Goal: Information Seeking & Learning: Compare options

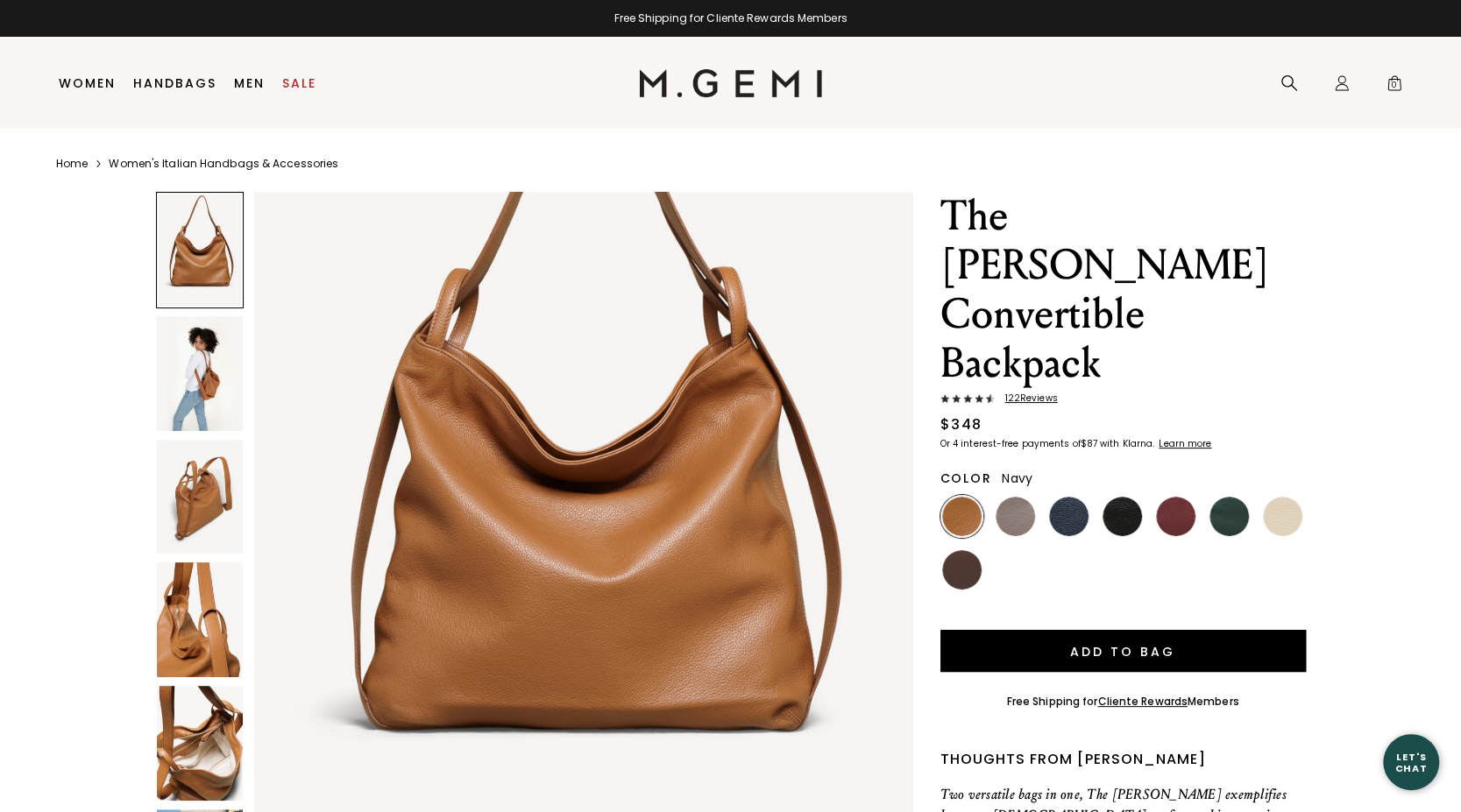
click at [1078, 497] on img at bounding box center [1068, 516] width 39 height 39
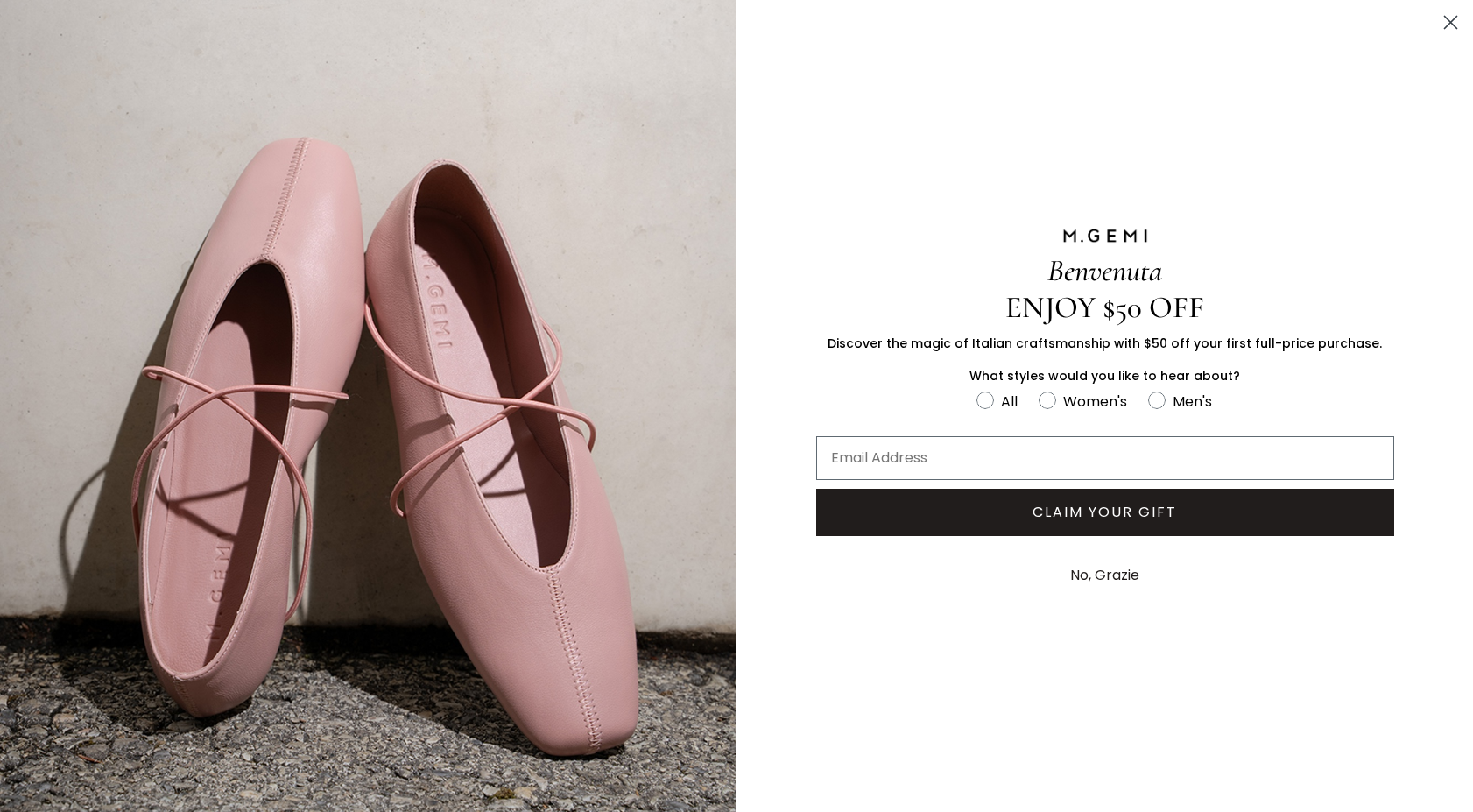
click at [1452, 24] on icon "Close dialog" at bounding box center [1451, 22] width 12 height 12
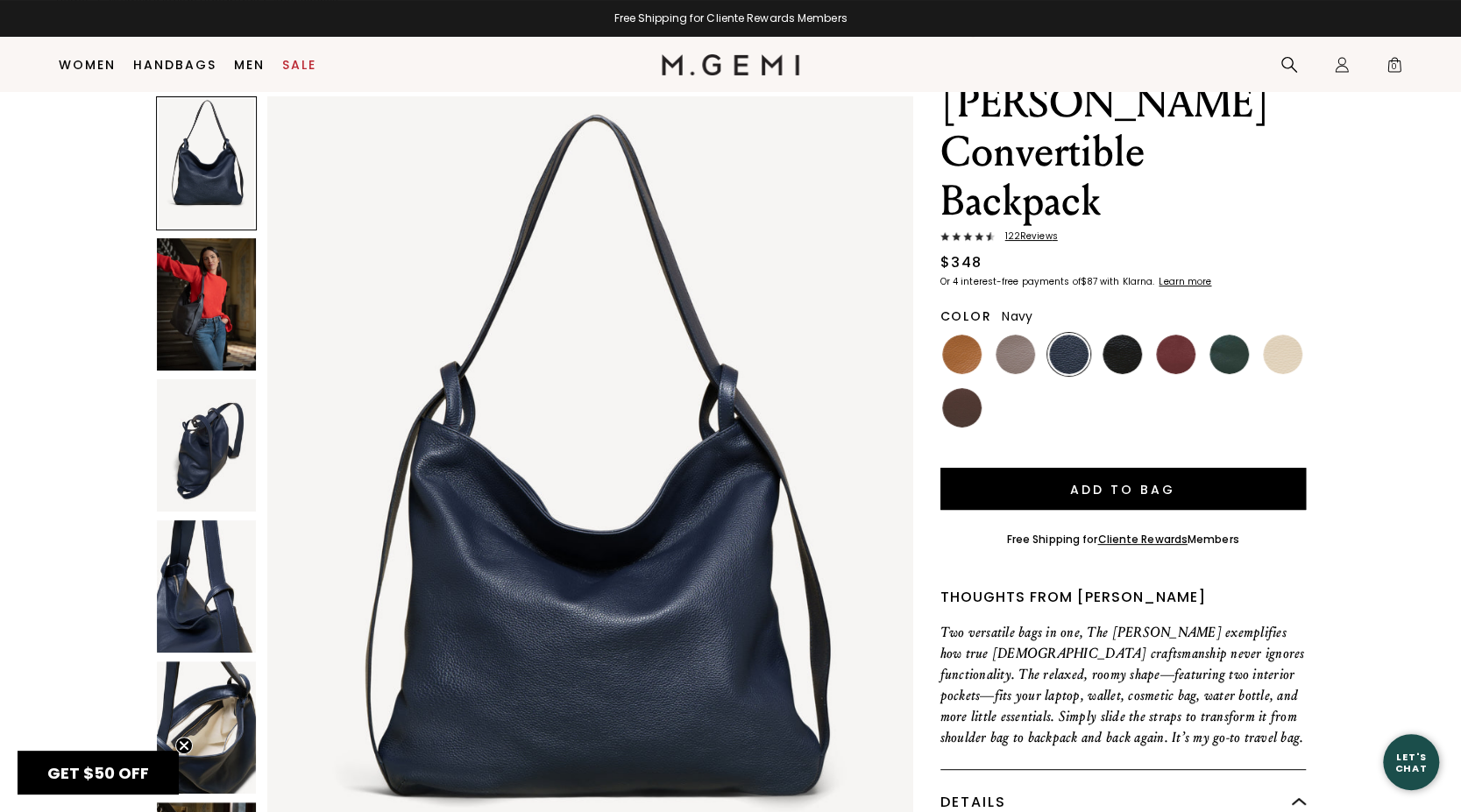
scroll to position [126, 0]
click at [1126, 334] on img at bounding box center [1121, 353] width 39 height 39
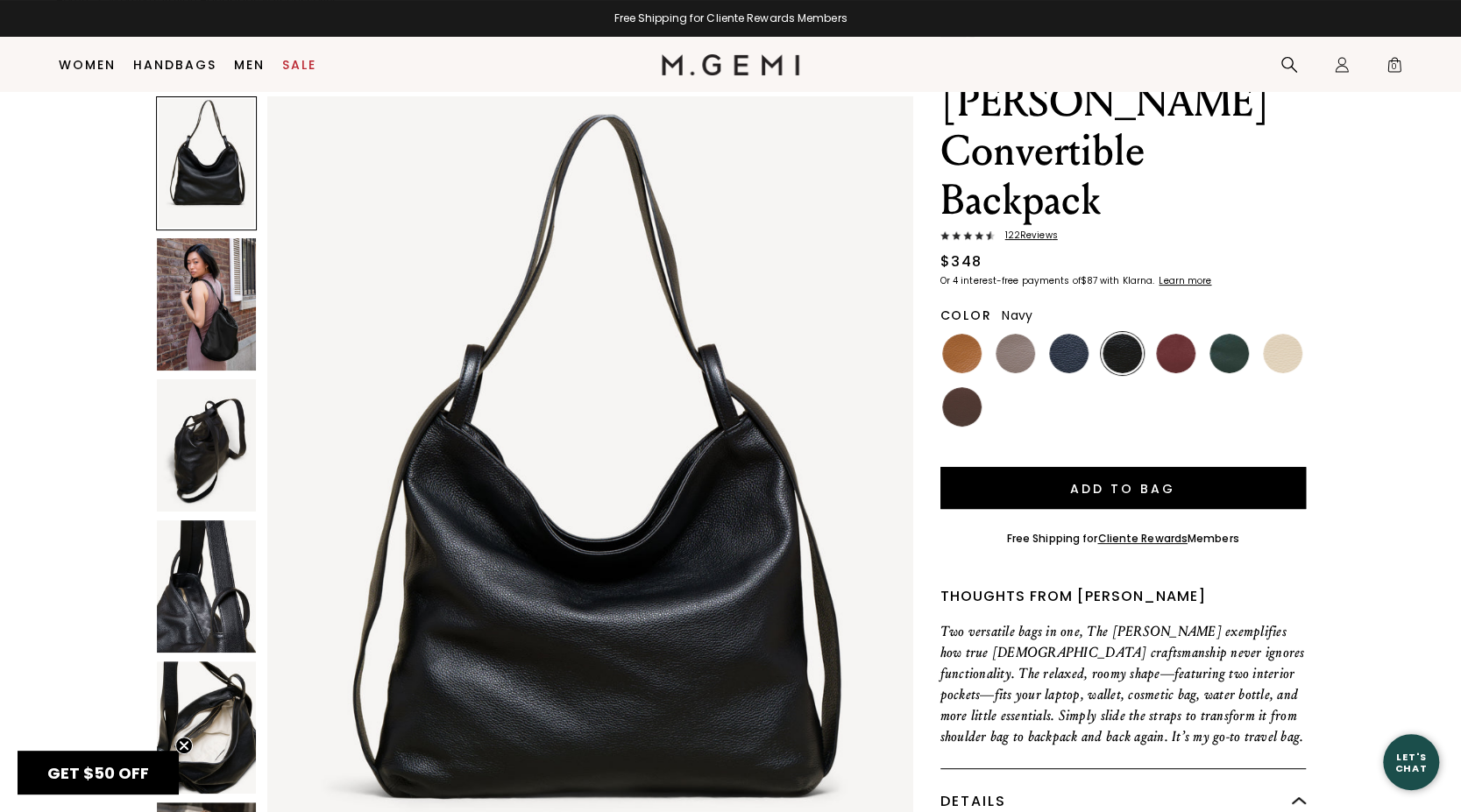
click at [1072, 334] on img at bounding box center [1068, 353] width 39 height 39
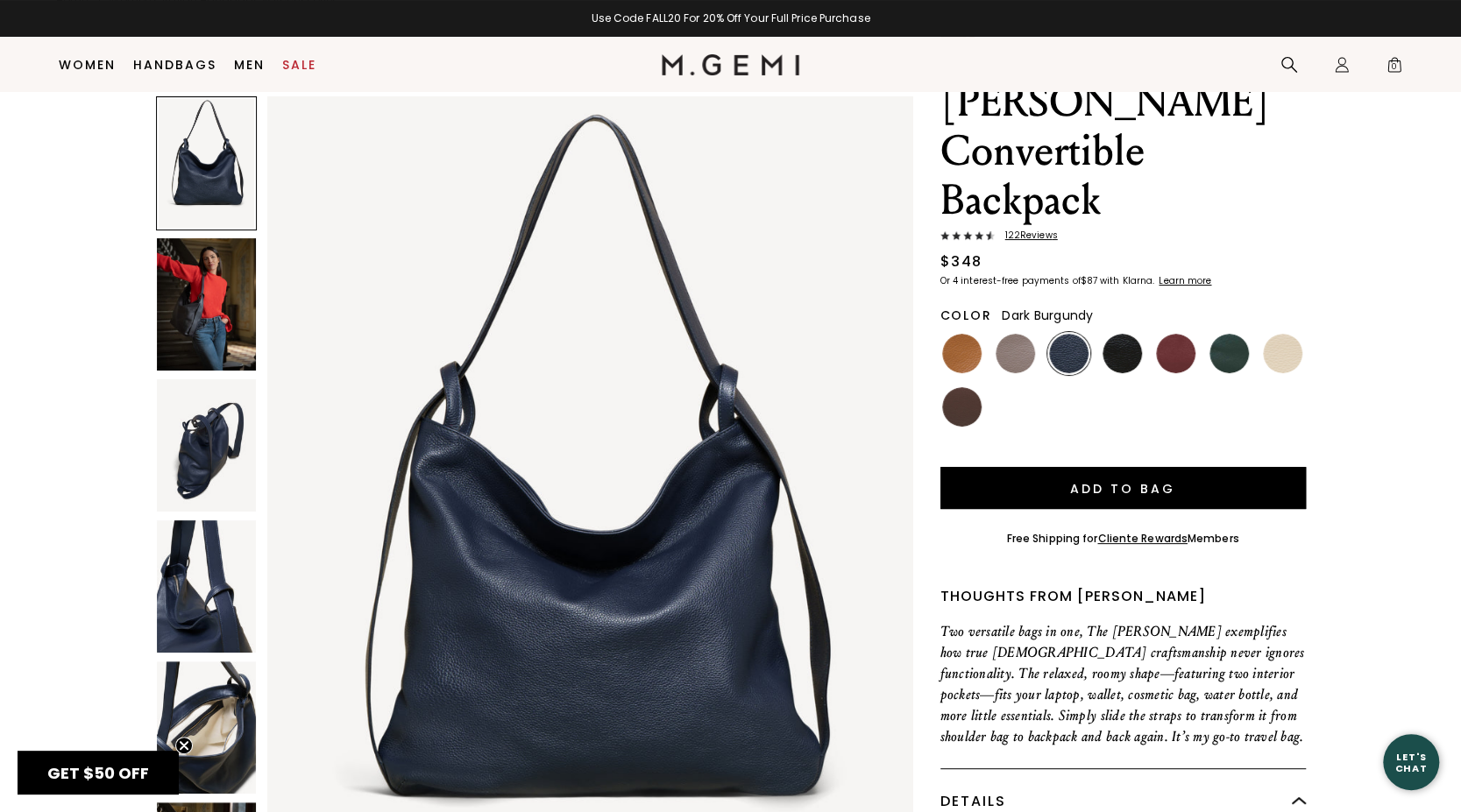
click at [1166, 334] on img at bounding box center [1175, 353] width 39 height 39
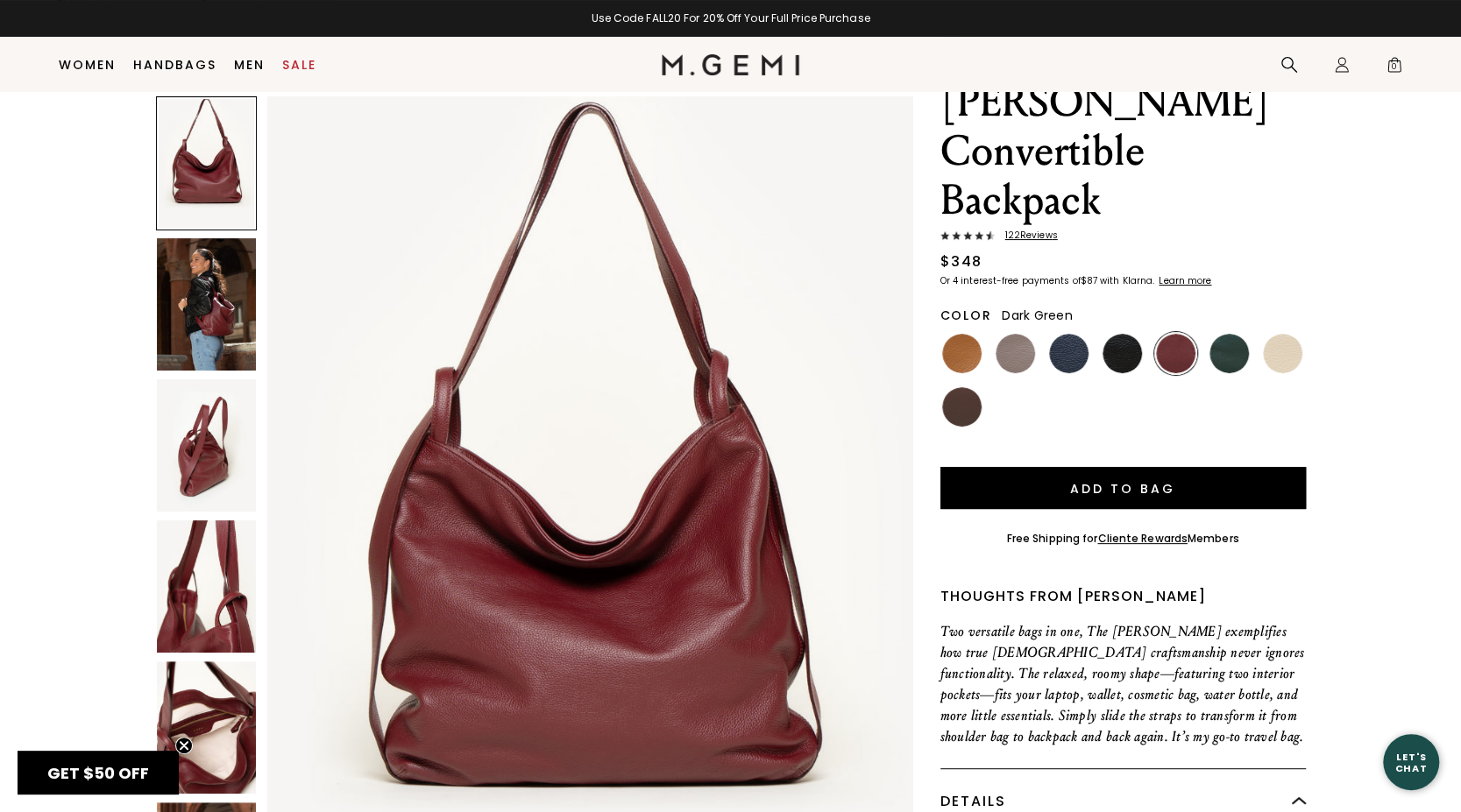
click at [1214, 334] on img at bounding box center [1229, 353] width 39 height 39
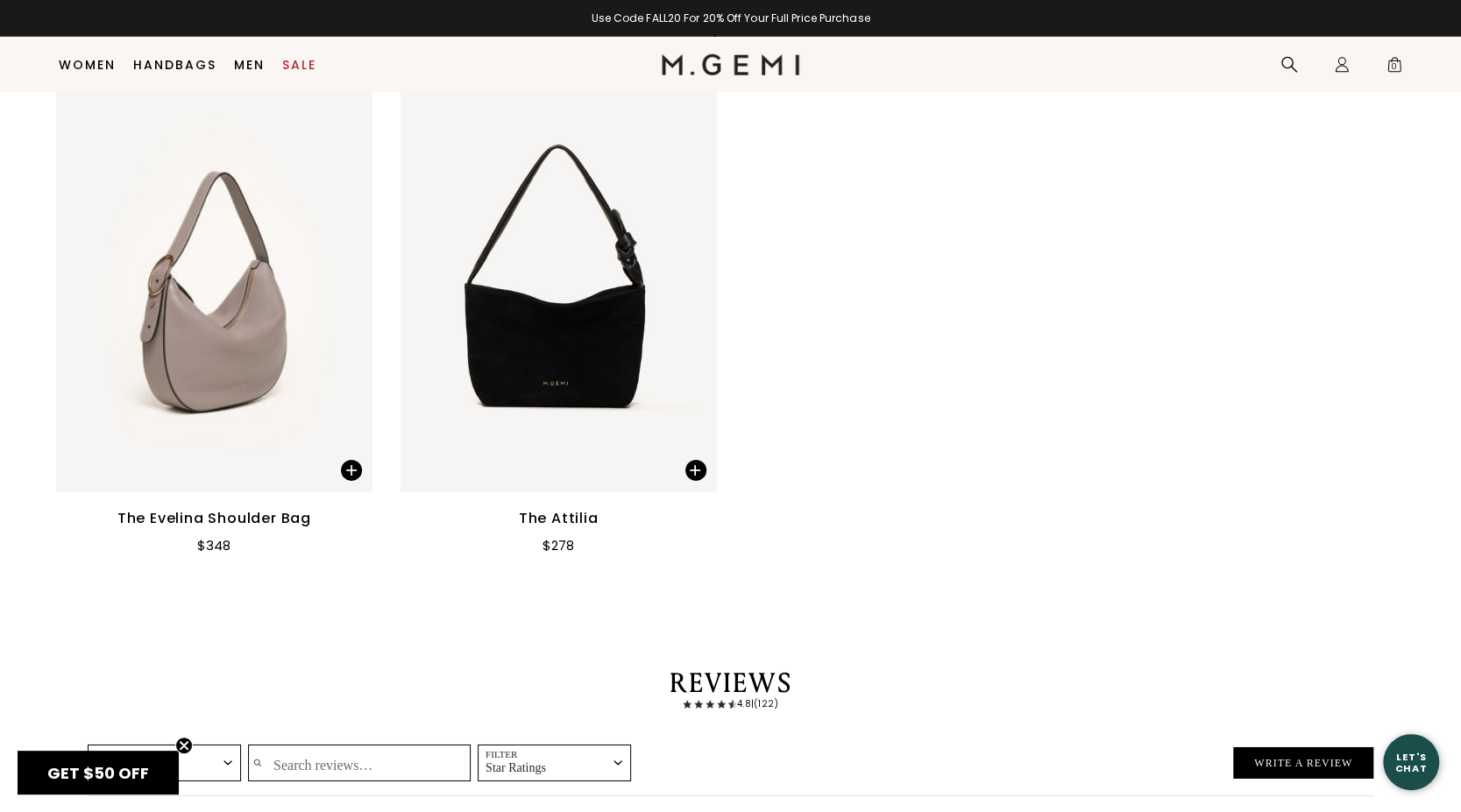
scroll to position [3331, 0]
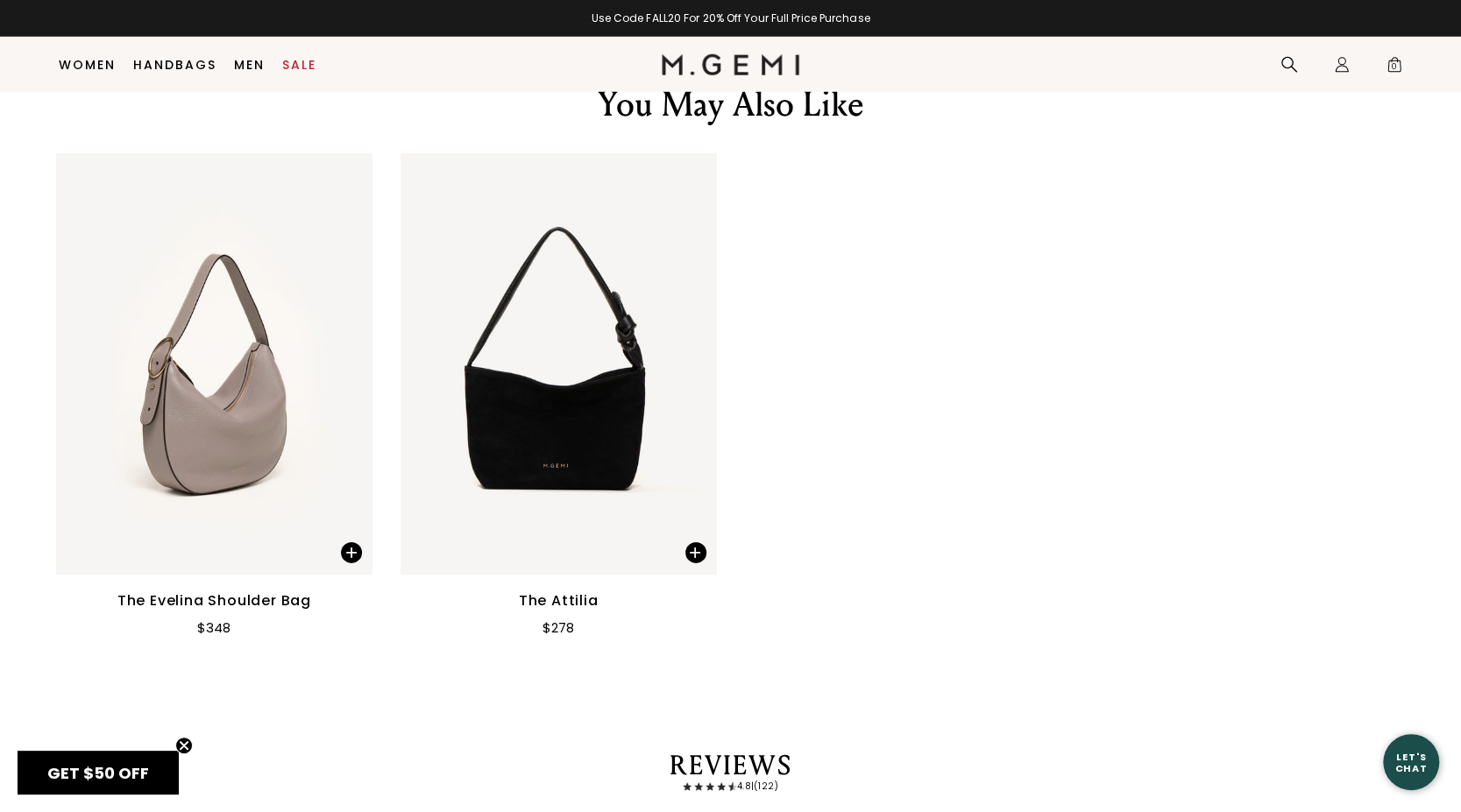
click at [619, 402] on img at bounding box center [558, 364] width 316 height 422
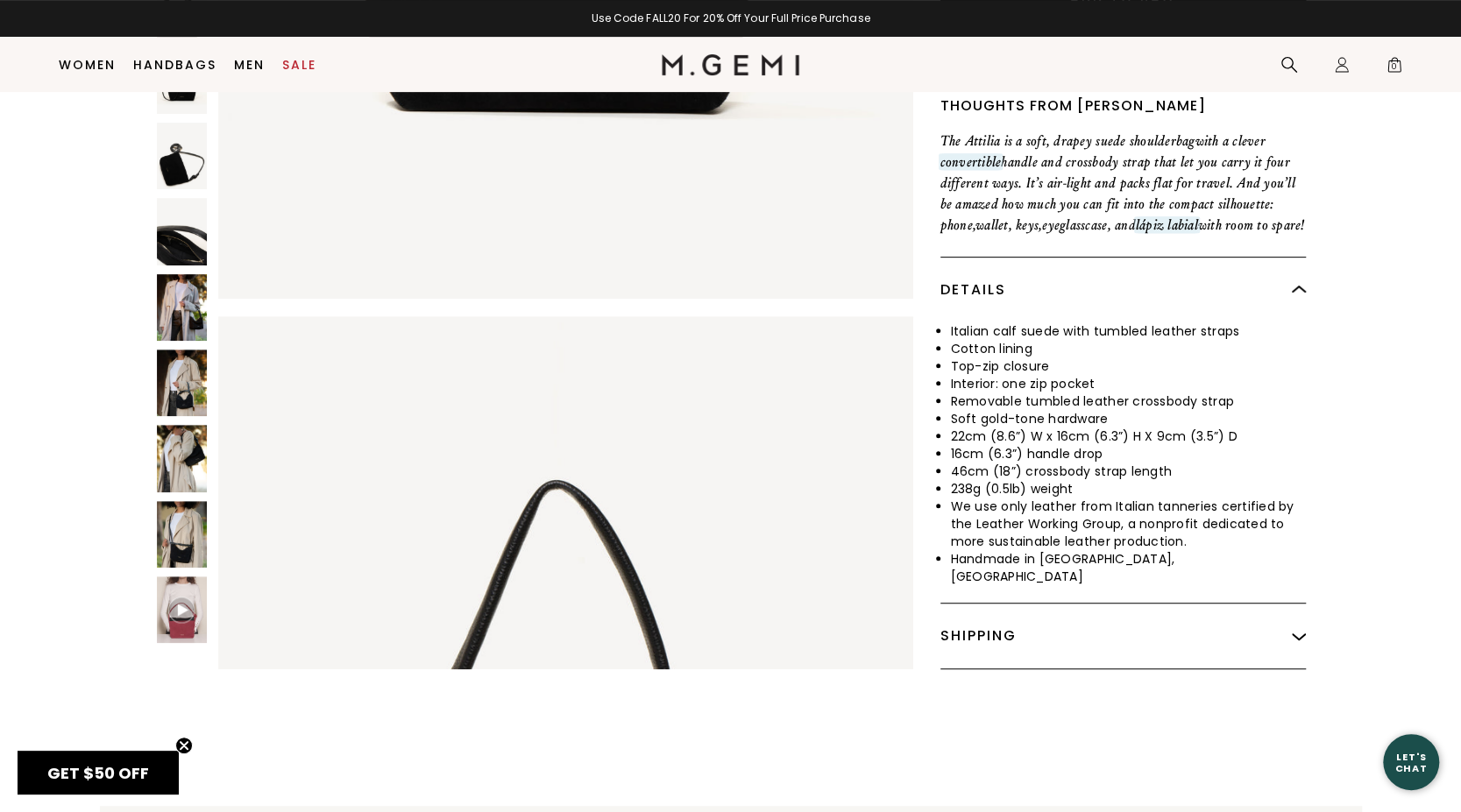
scroll to position [417, 0]
click at [190, 619] on img at bounding box center [182, 610] width 27 height 27
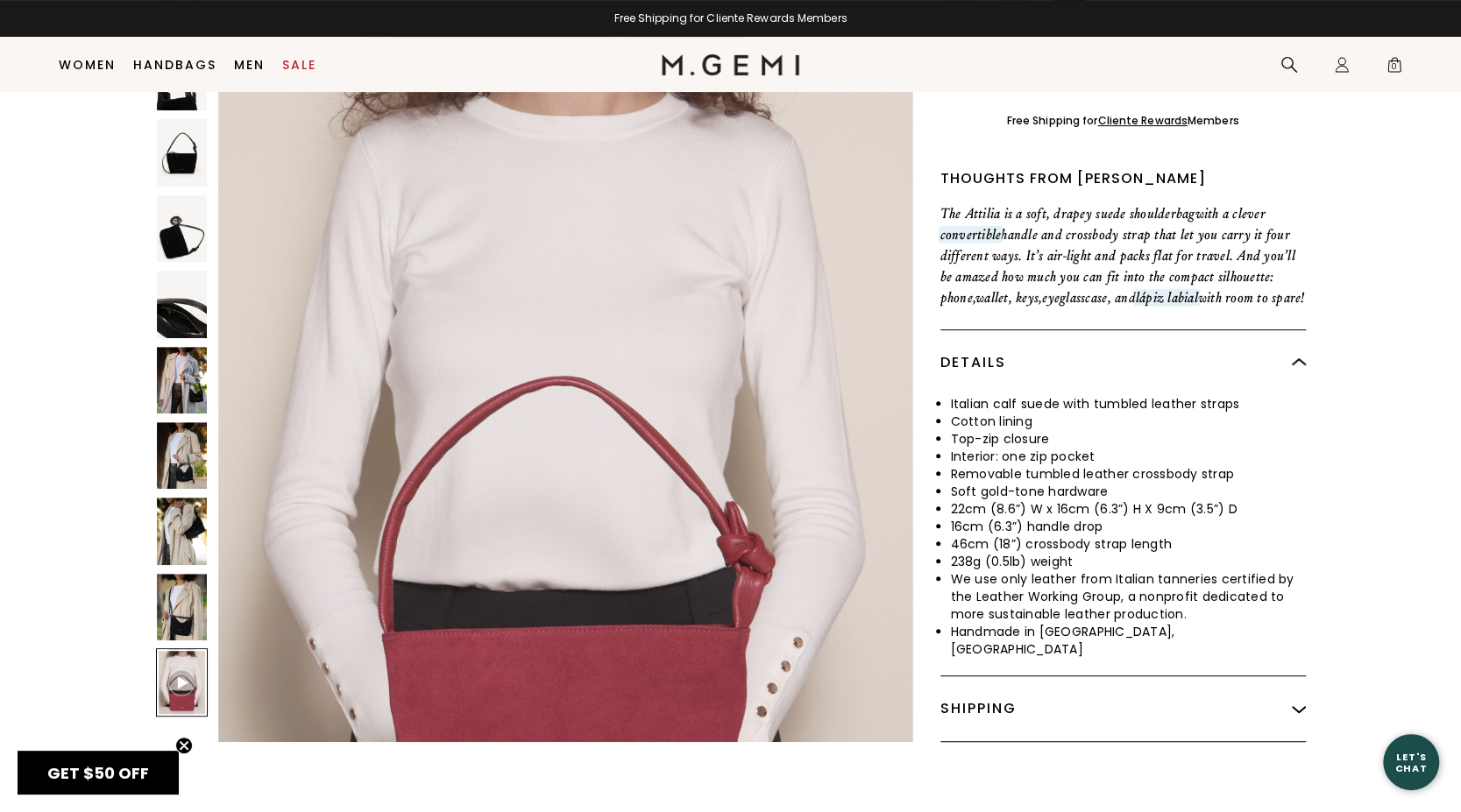
scroll to position [341, 0]
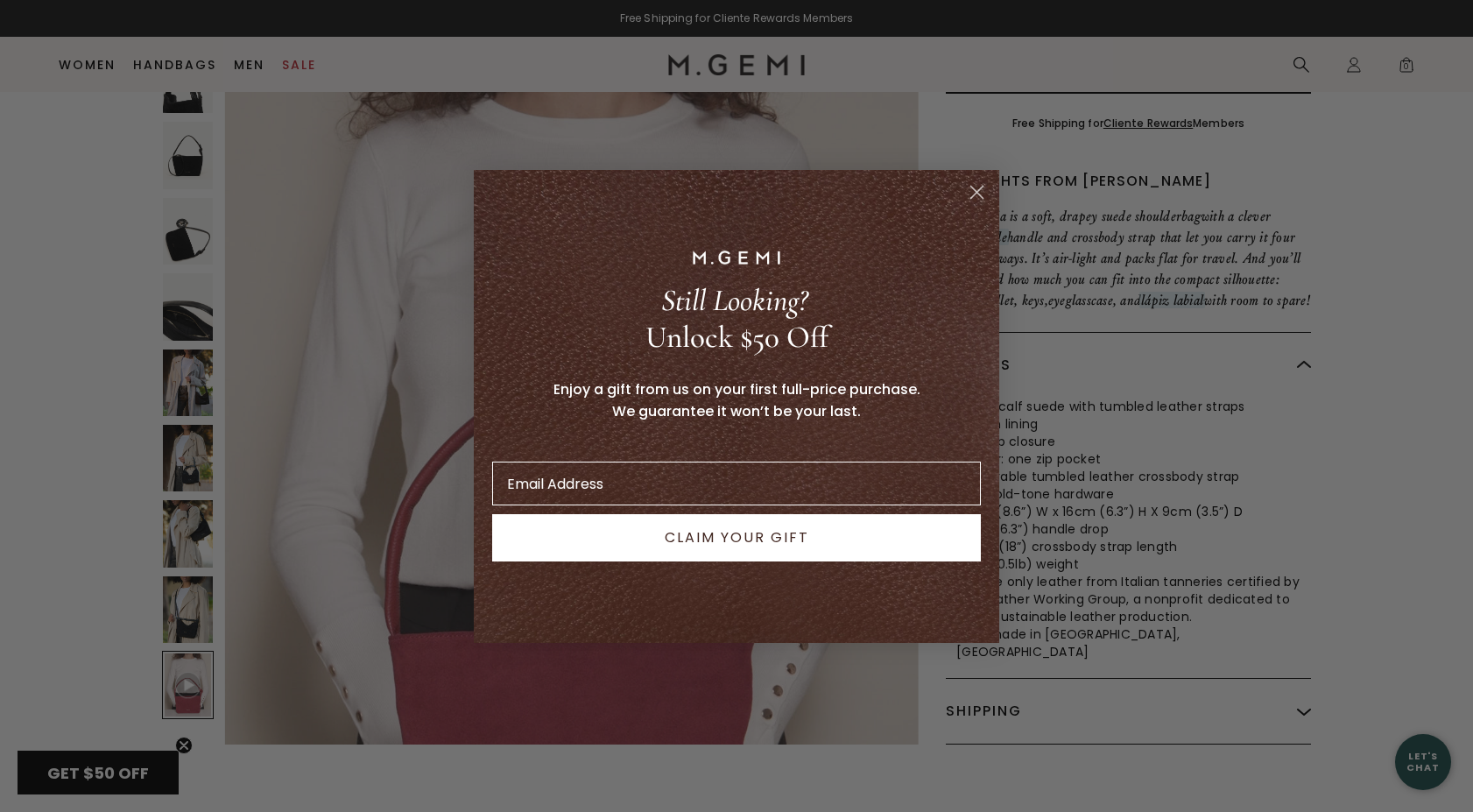
click at [969, 193] on circle "Close dialog" at bounding box center [977, 191] width 29 height 29
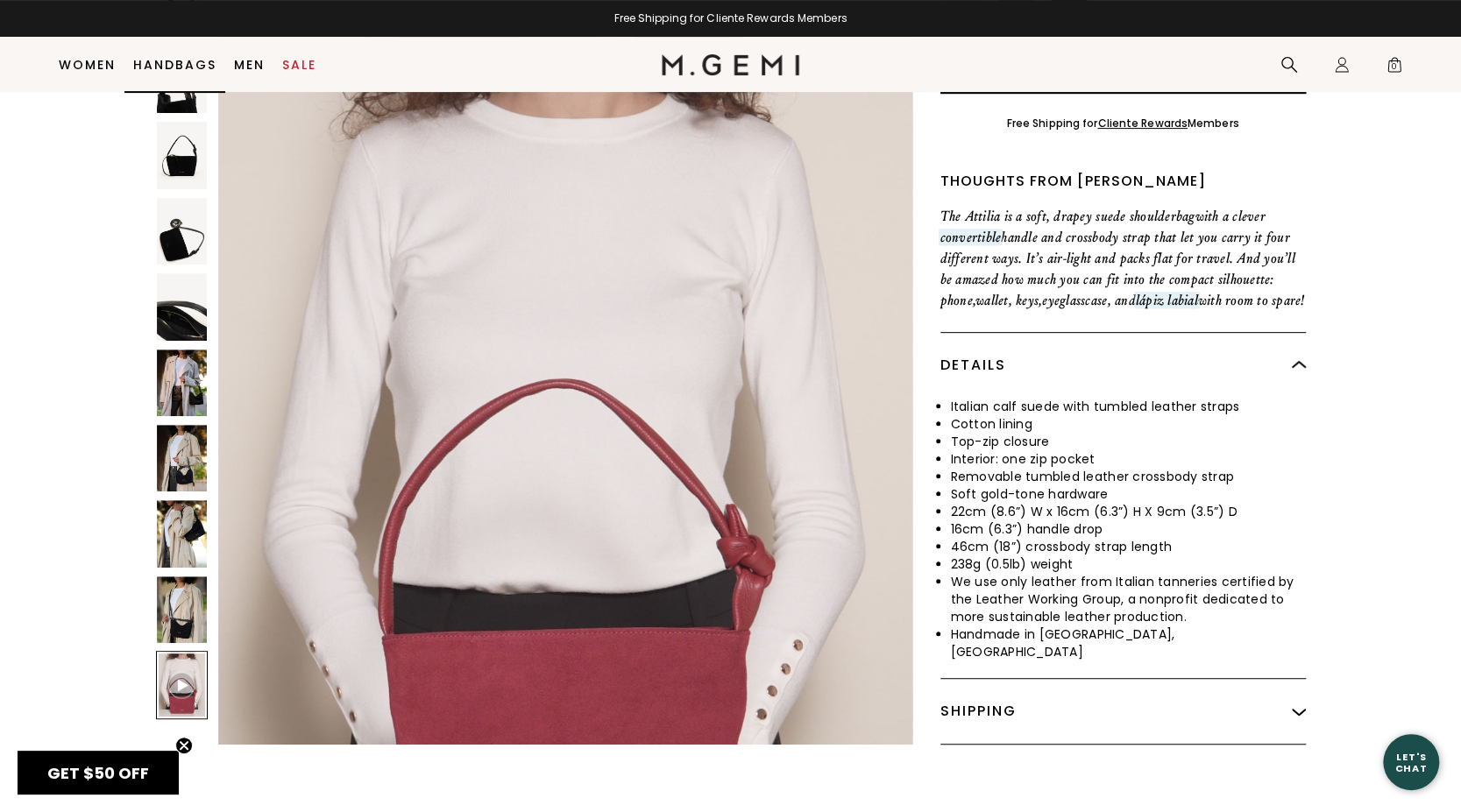
click at [196, 62] on link "Handbags" at bounding box center [174, 65] width 83 height 14
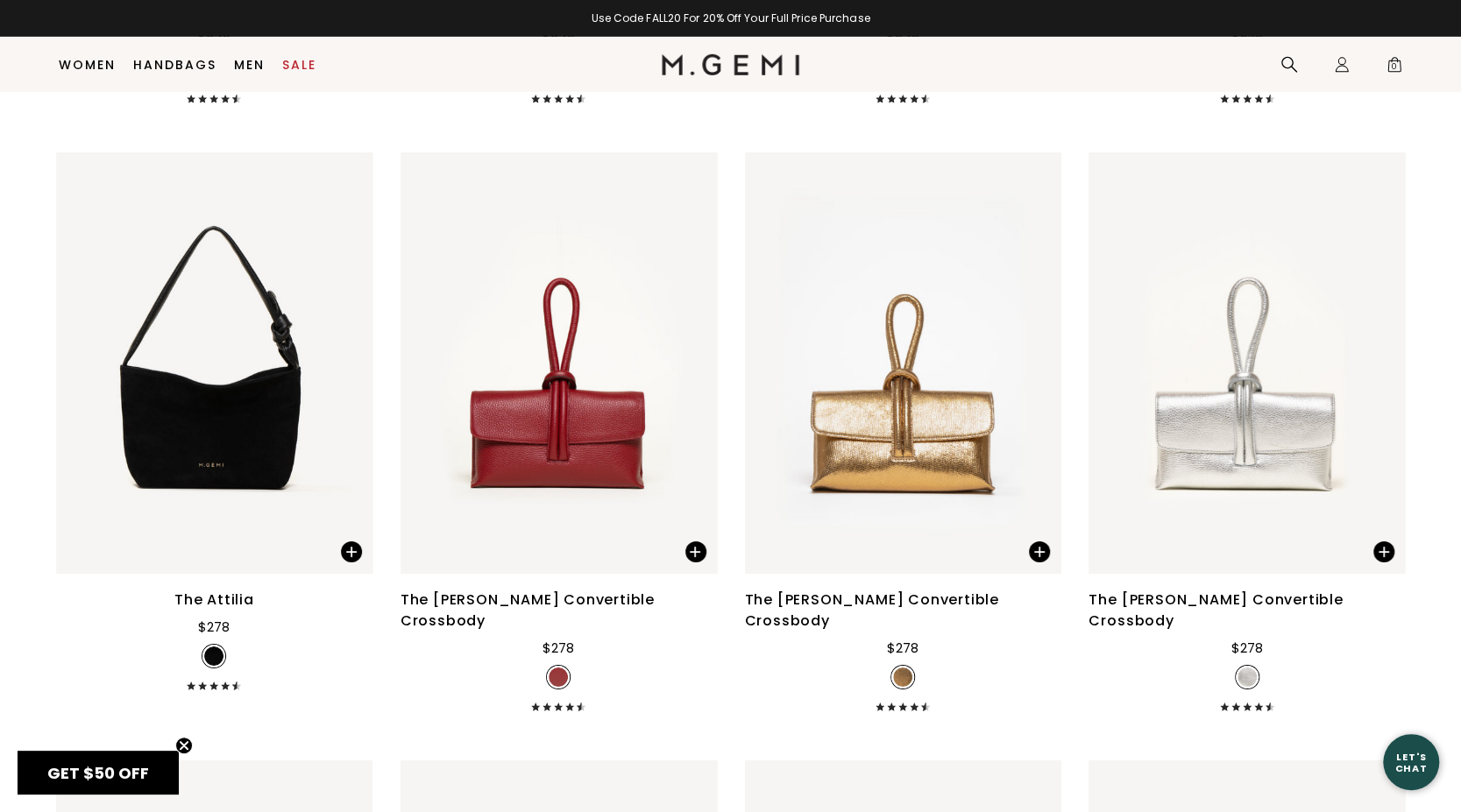
scroll to position [3694, 0]
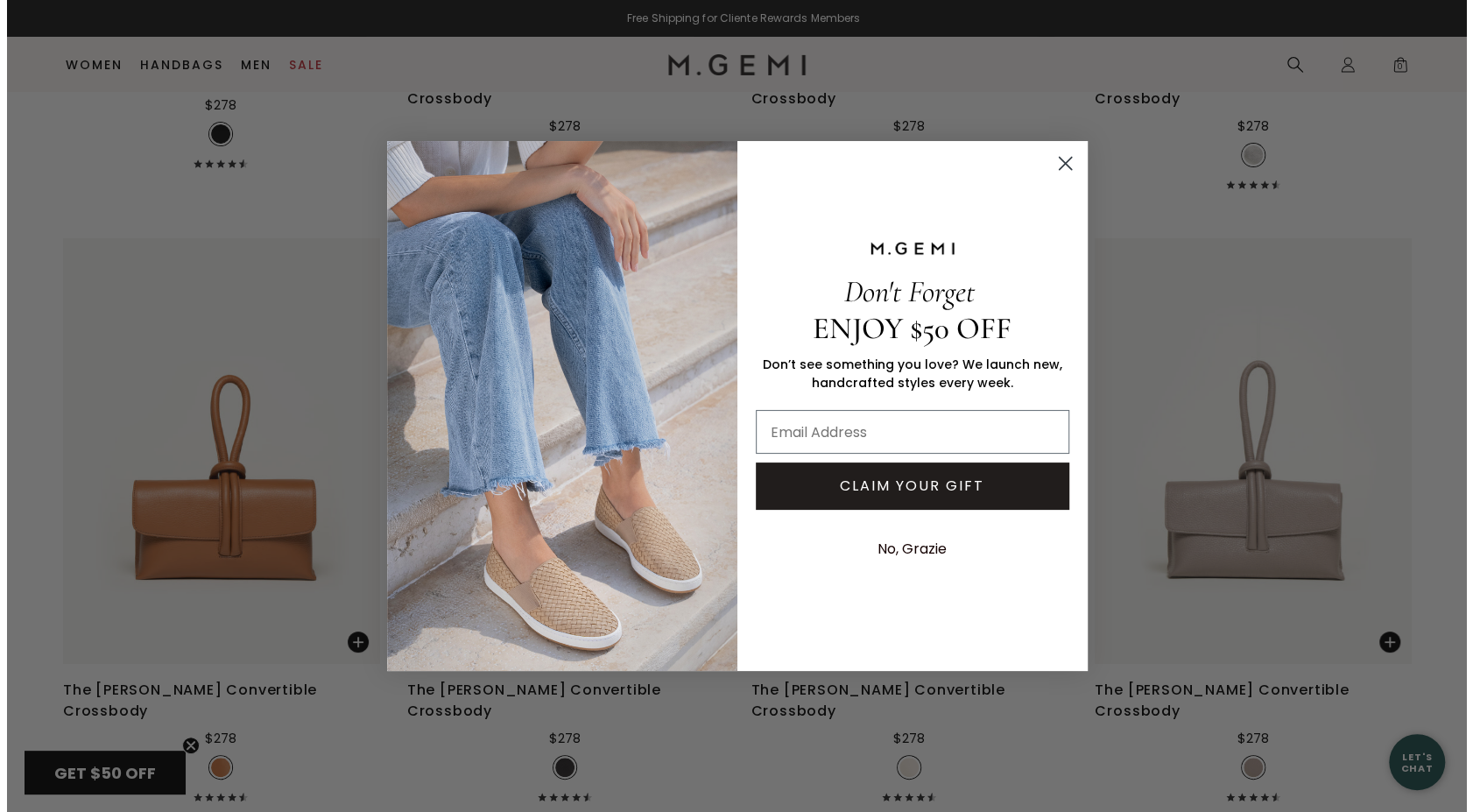
scroll to position [4276, 0]
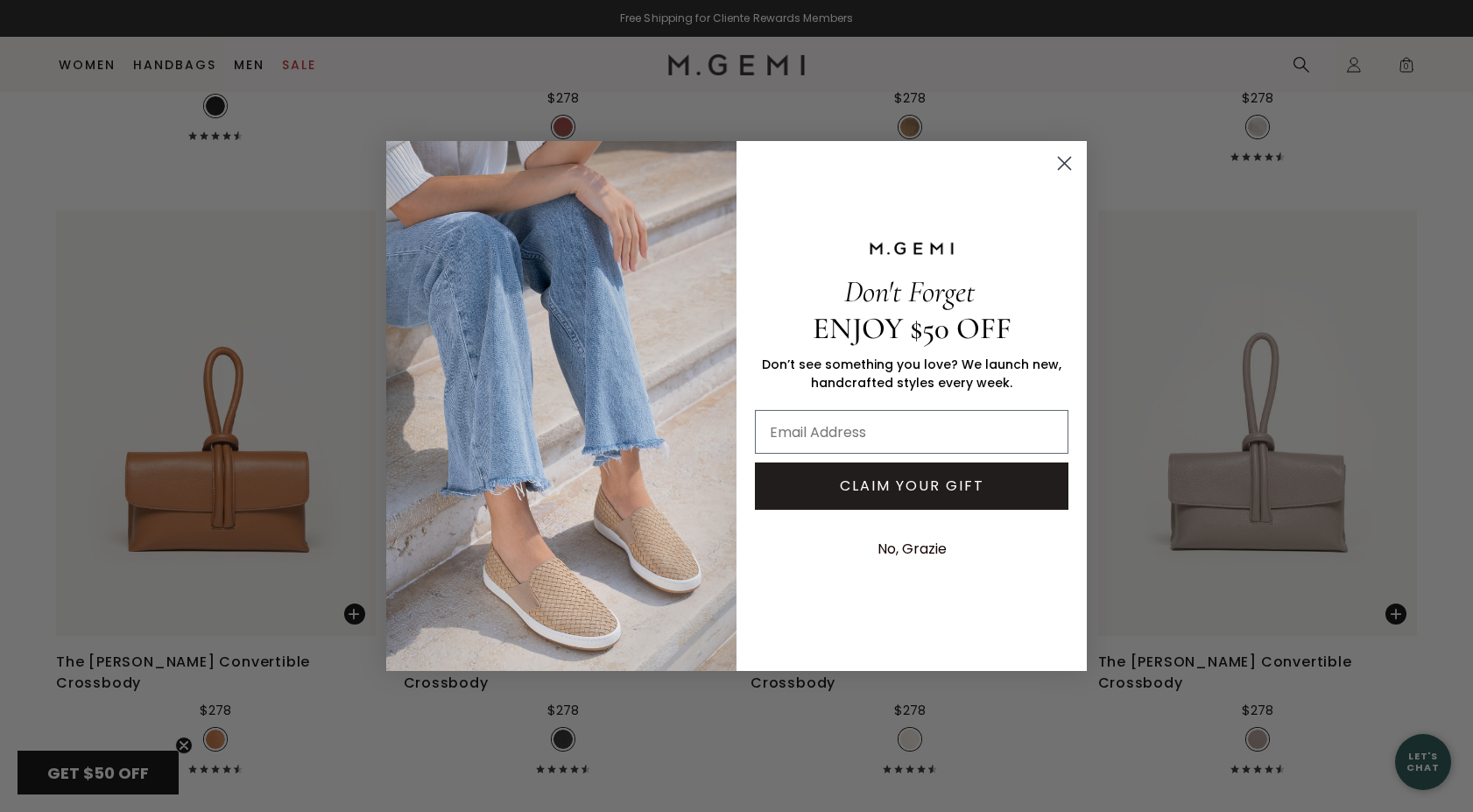
click at [1065, 147] on form "Don't Forget ENJOY $50 OFF Don’t see something you love? We launch new, handcra…" at bounding box center [737, 406] width 701 height 529
click at [1066, 159] on circle "Close dialog" at bounding box center [1065, 163] width 29 height 29
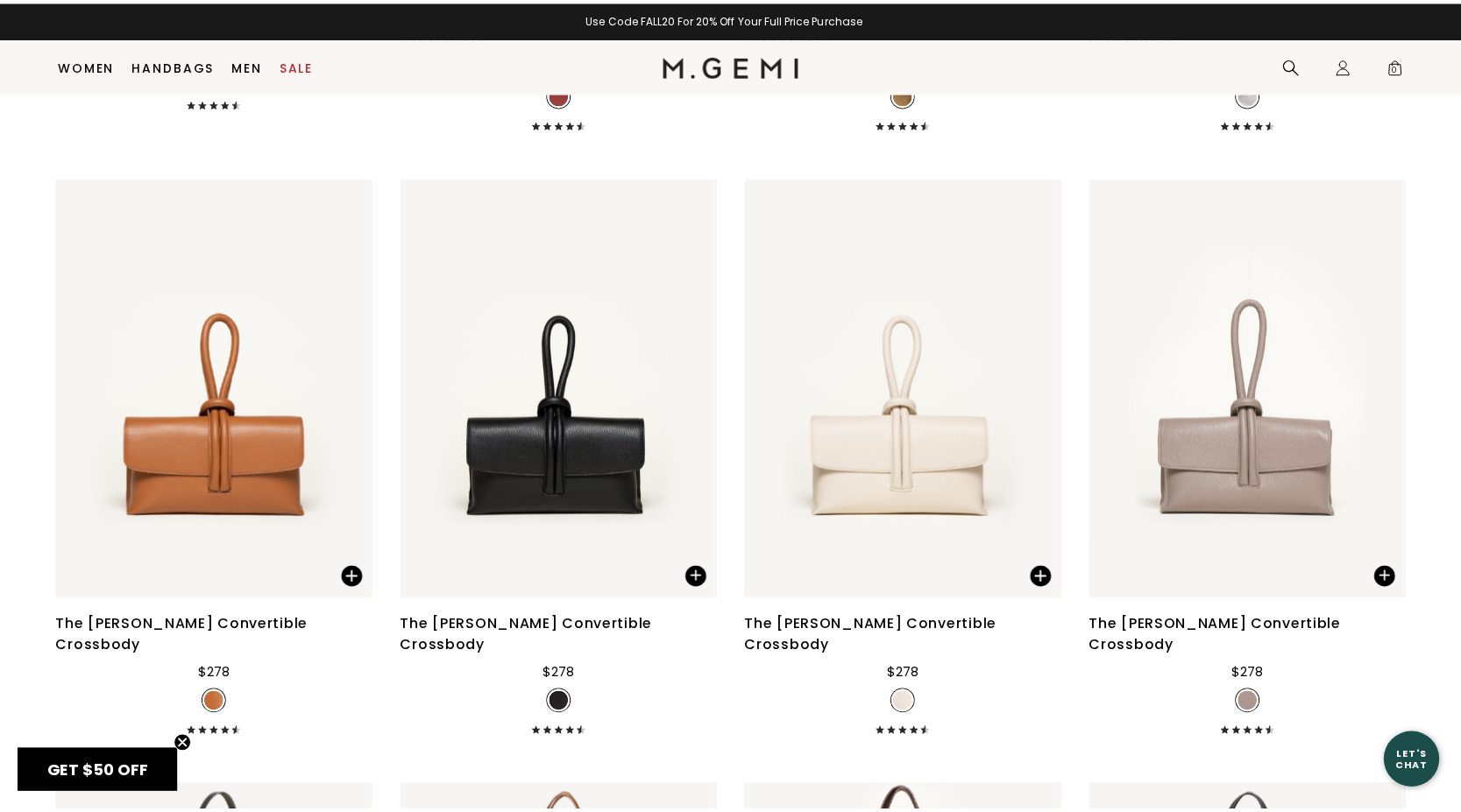
scroll to position [4248, 0]
